Goal: Find specific page/section: Find specific page/section

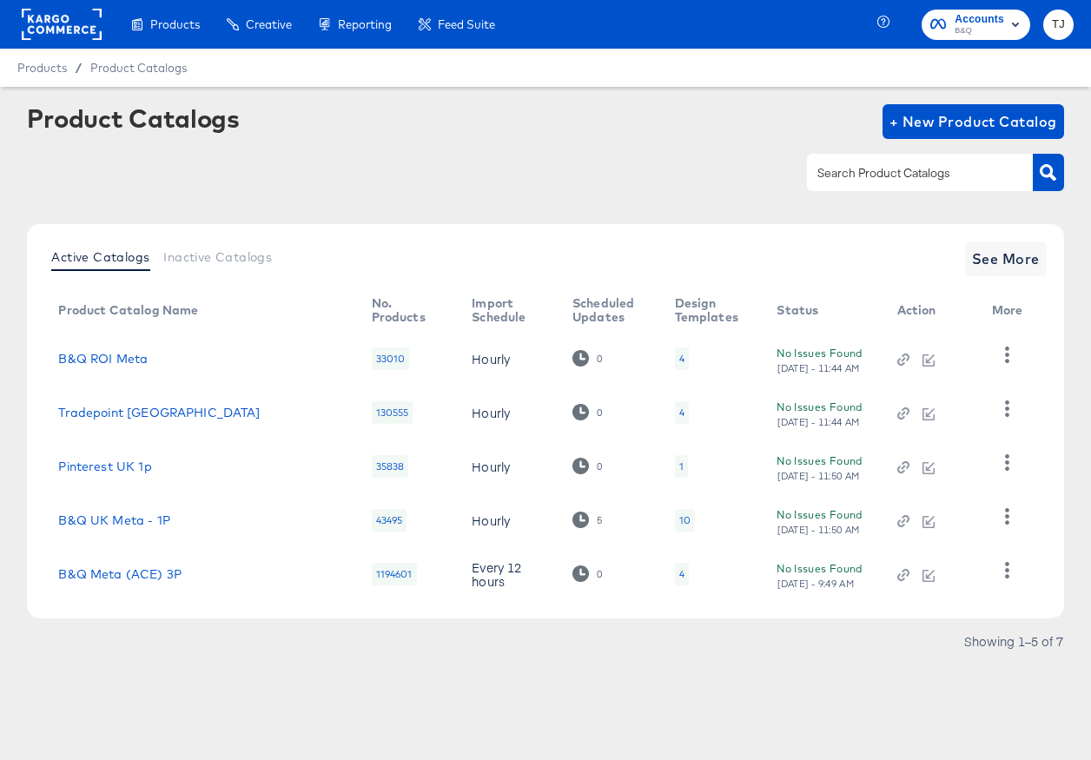
drag, startPoint x: 47, startPoint y: 5, endPoint x: 49, endPoint y: 15, distance: 9.7
click at [49, 19] on div at bounding box center [62, 24] width 80 height 49
click at [57, 24] on rect at bounding box center [62, 24] width 80 height 31
click at [56, 24] on rect at bounding box center [62, 24] width 80 height 31
click at [56, 23] on rect at bounding box center [62, 24] width 80 height 31
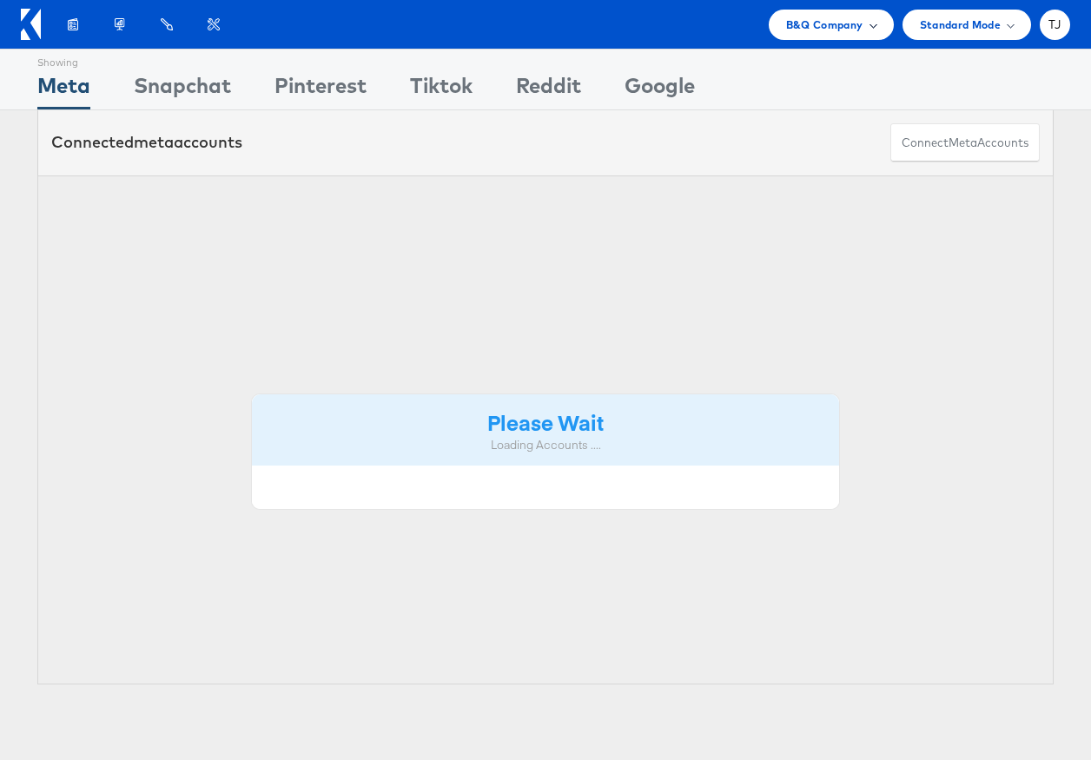
click at [862, 23] on div "B&Q Company" at bounding box center [831, 25] width 90 height 18
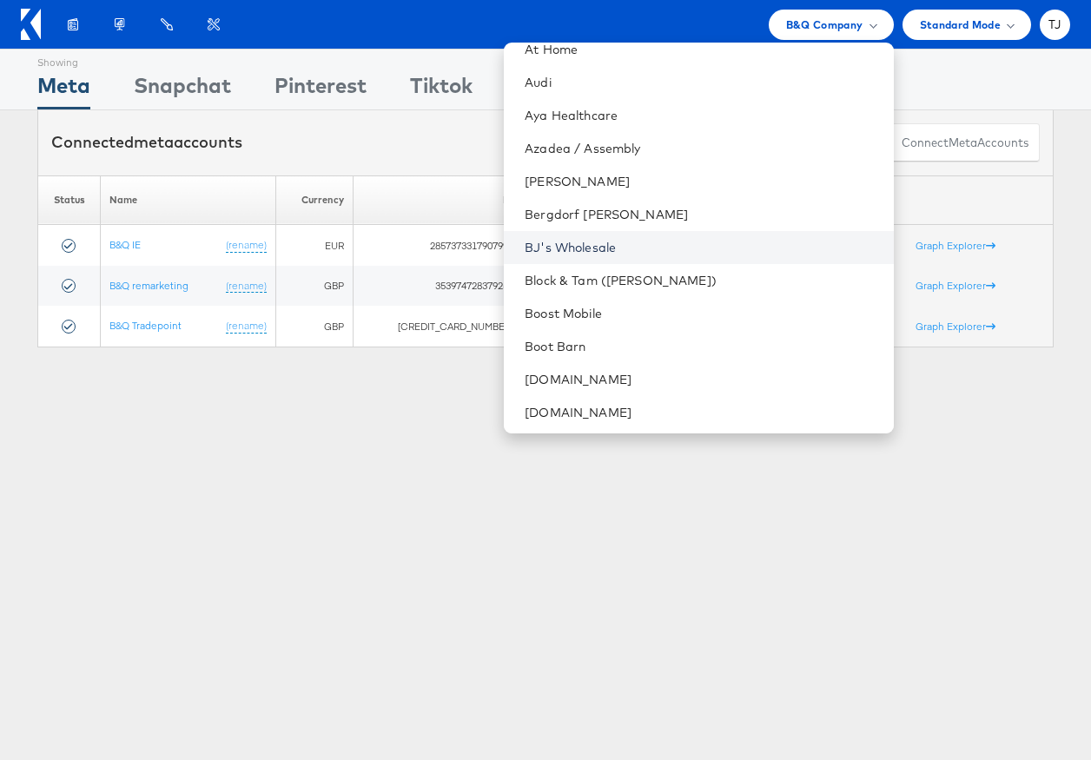
scroll to position [442, 0]
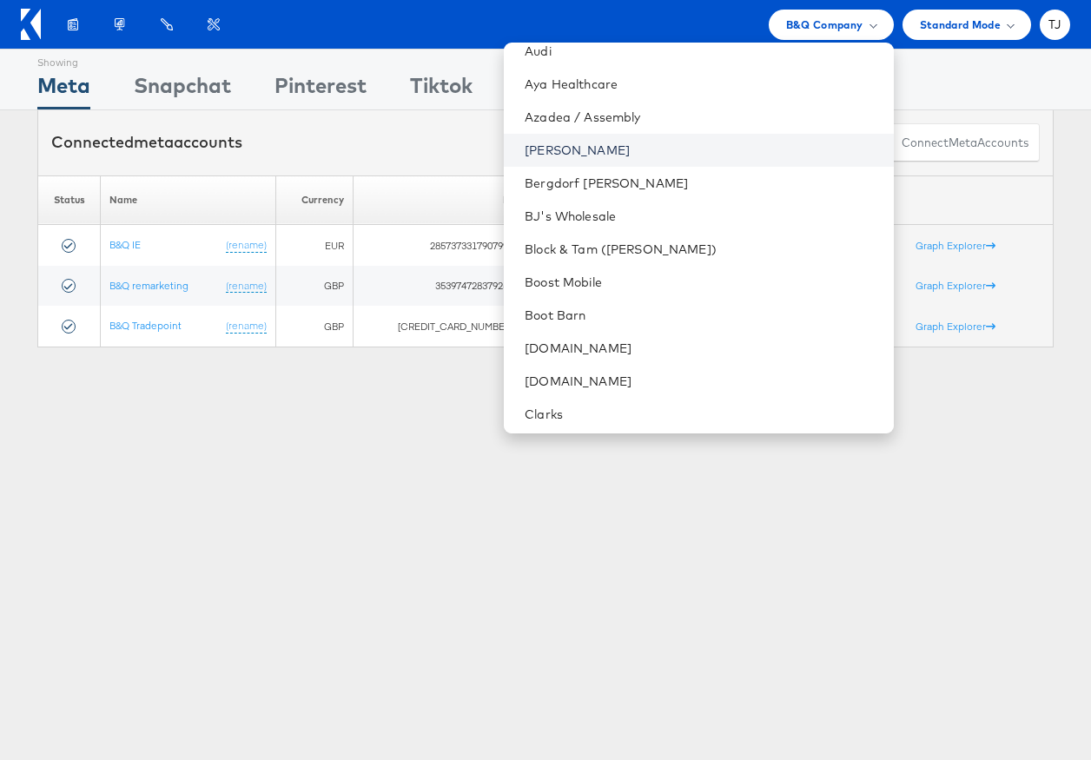
click at [681, 143] on link "Belk" at bounding box center [702, 150] width 354 height 17
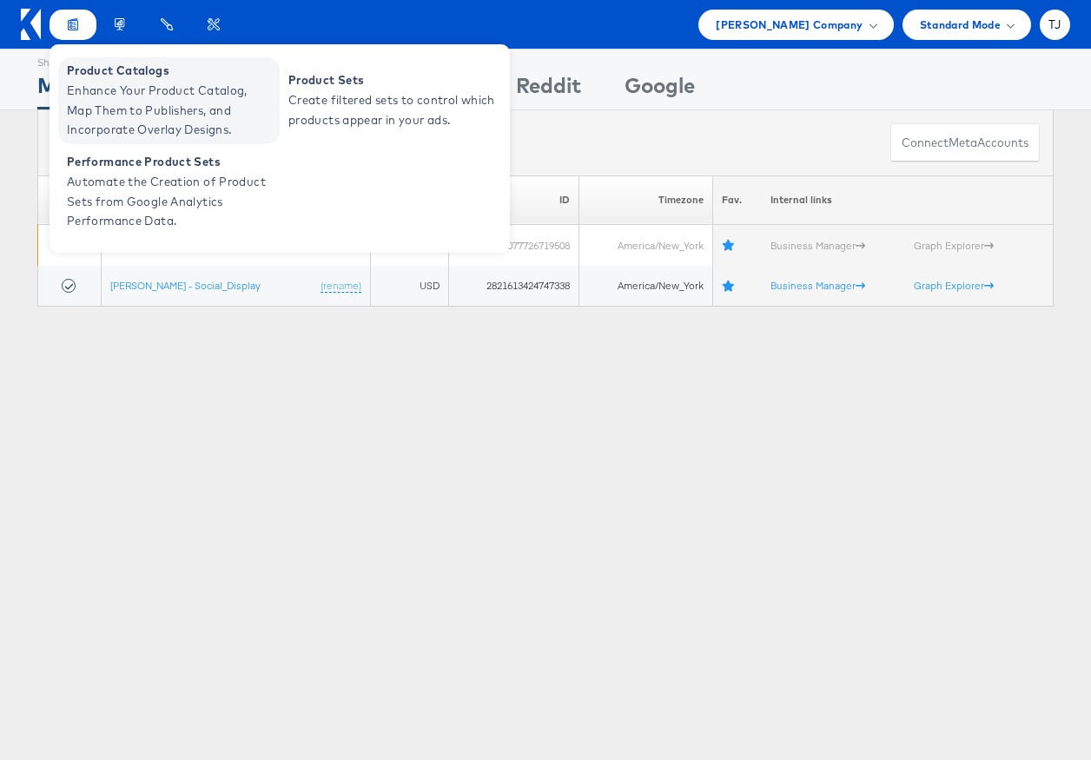
click at [90, 82] on span "Enhance Your Product Catalog, Map Them to Publishers, and Incorporate Overlay D…" at bounding box center [171, 110] width 208 height 59
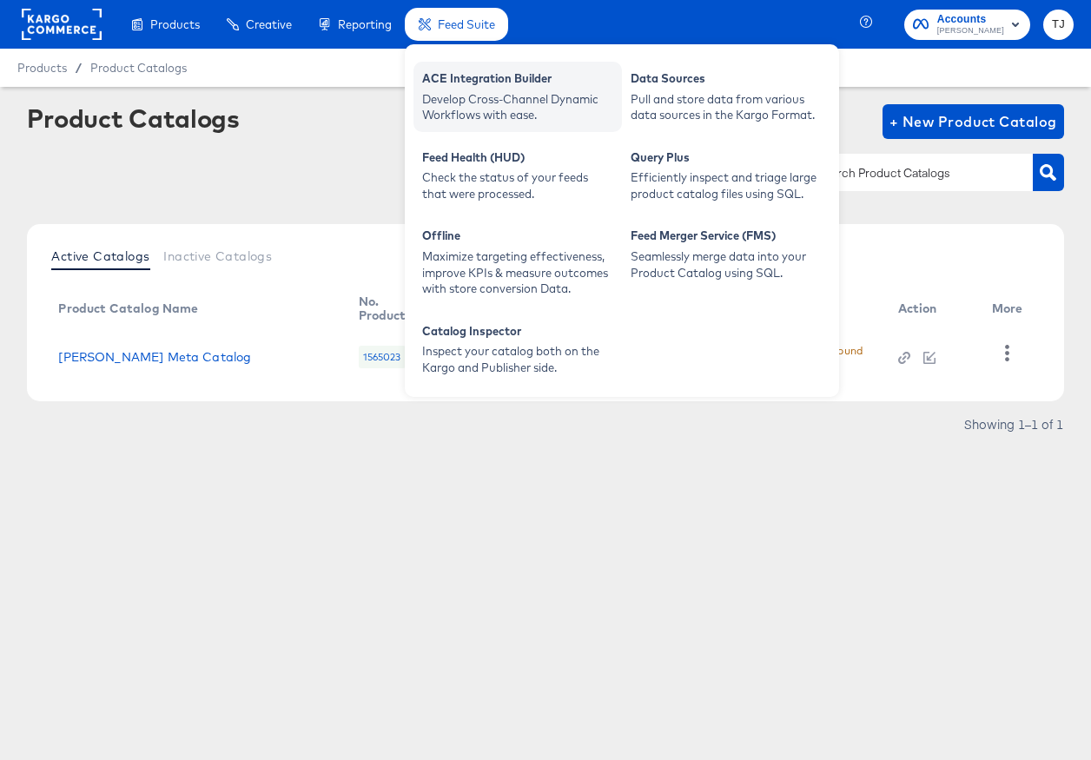
click at [472, 93] on div "Develop Cross-Channel Dynamic Workflows with ease." at bounding box center [517, 107] width 191 height 32
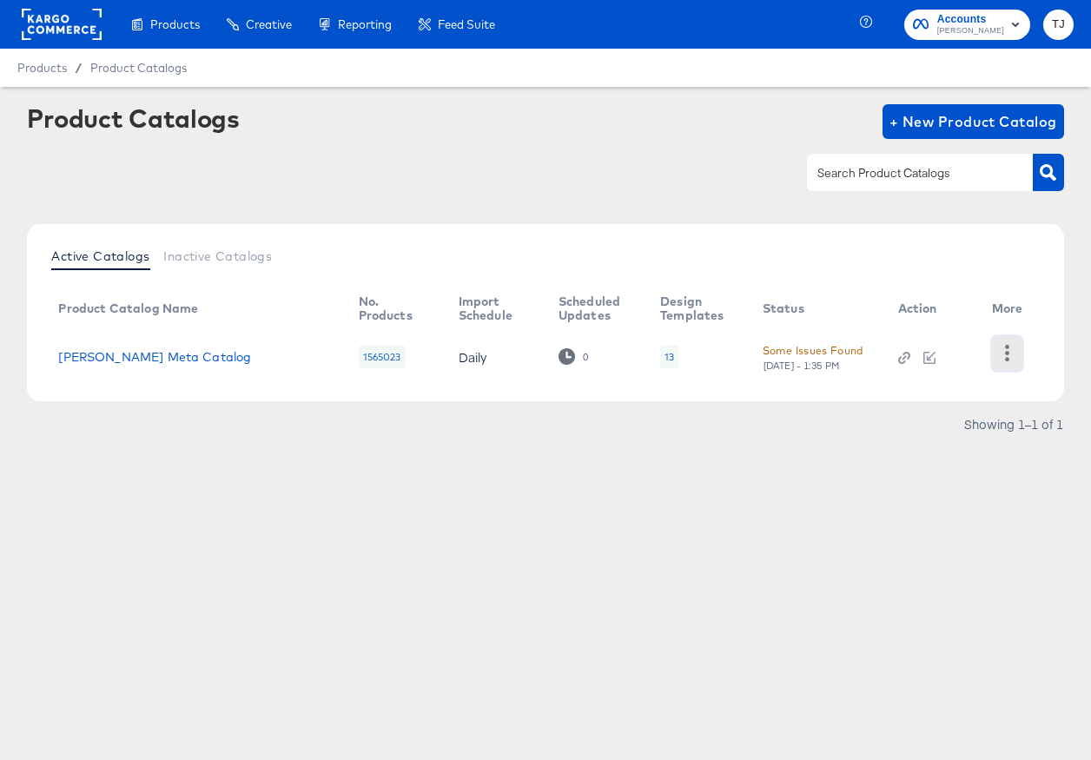
click at [1004, 359] on icon "button" at bounding box center [1007, 353] width 17 height 17
click at [979, 327] on div "HUD Checks (Internal)" at bounding box center [936, 339] width 174 height 28
click at [148, 355] on link "Belk Meta Catalog" at bounding box center [154, 357] width 193 height 14
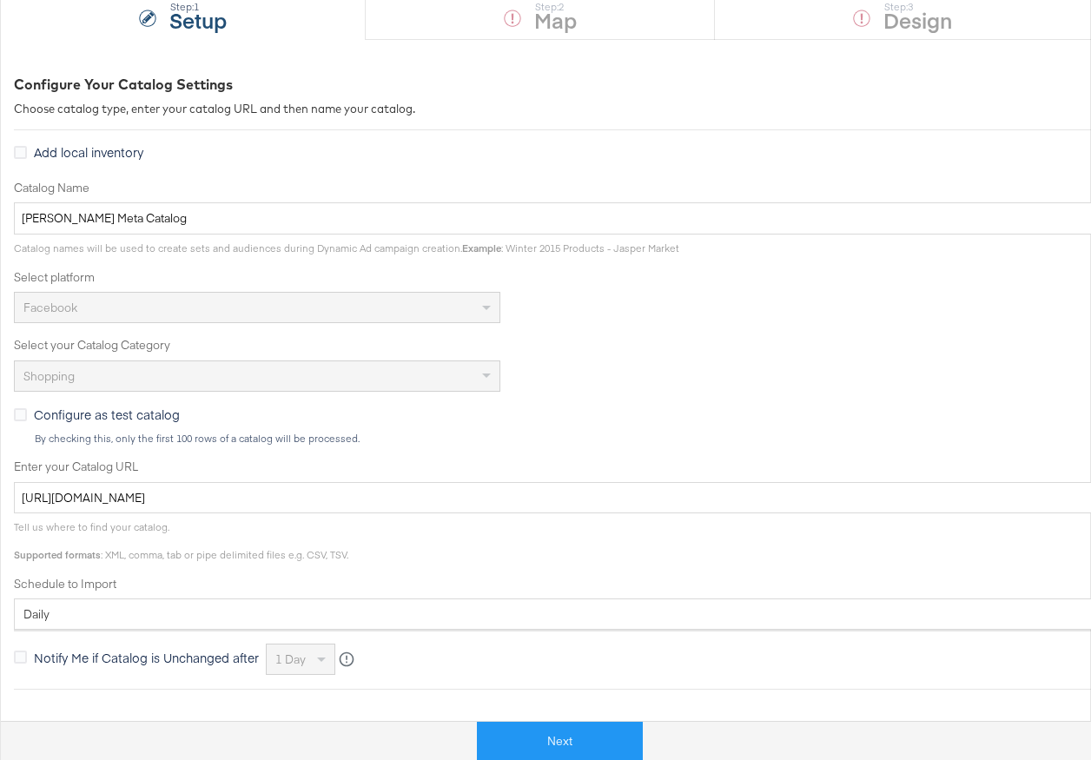
scroll to position [406, 0]
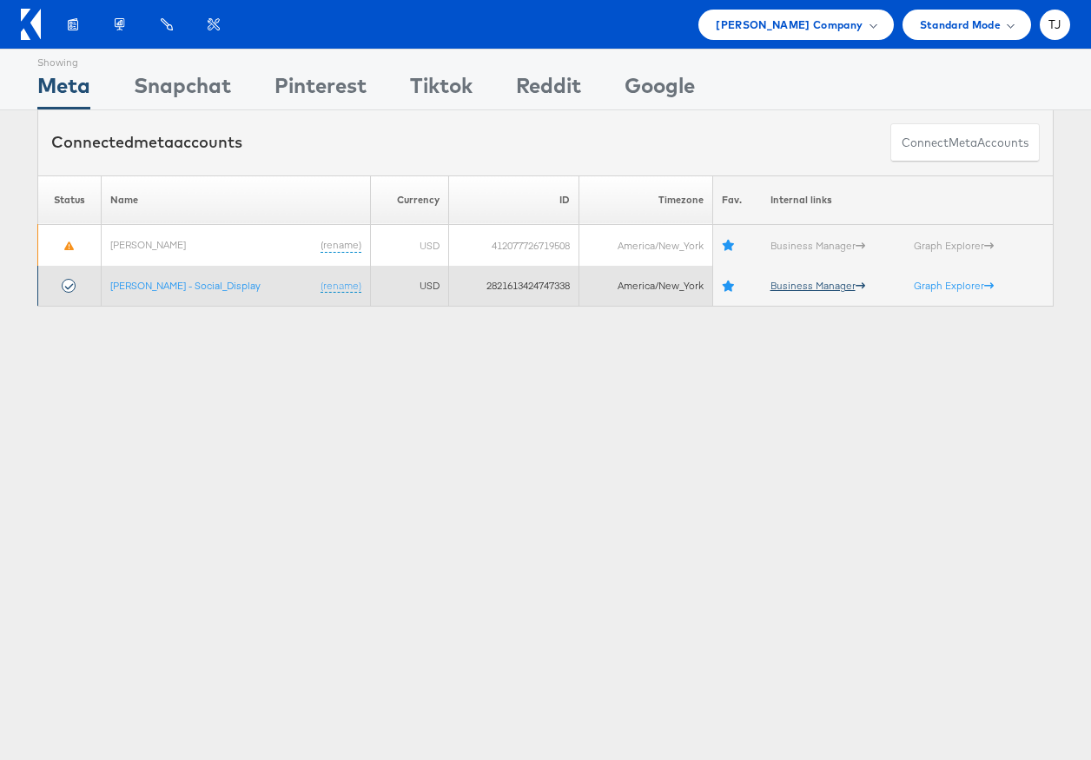
click at [770, 283] on link "Business Manager" at bounding box center [817, 285] width 95 height 13
